Goal: Understand process/instructions: Learn about a topic

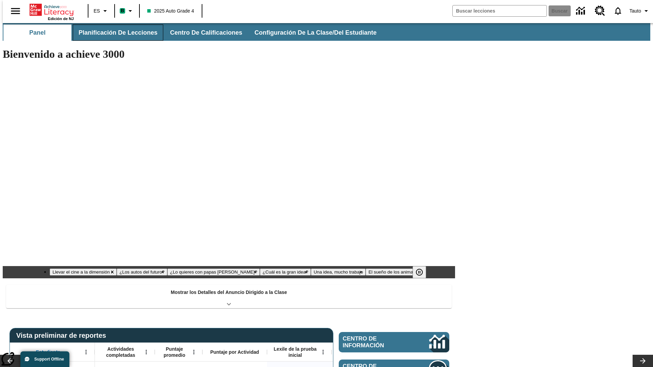
click at [114, 33] on button "Planificación de lecciones" at bounding box center [118, 32] width 90 height 16
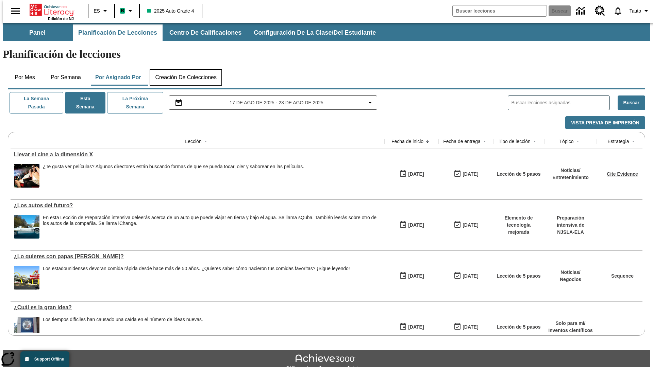
click at [186, 69] on button "Creación de colecciones" at bounding box center [186, 77] width 72 height 16
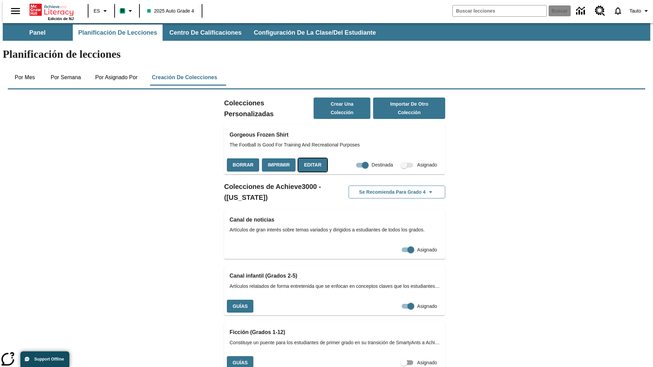
click at [311, 159] on button "Editar" at bounding box center [312, 165] width 29 height 13
